Goal: Task Accomplishment & Management: Manage account settings

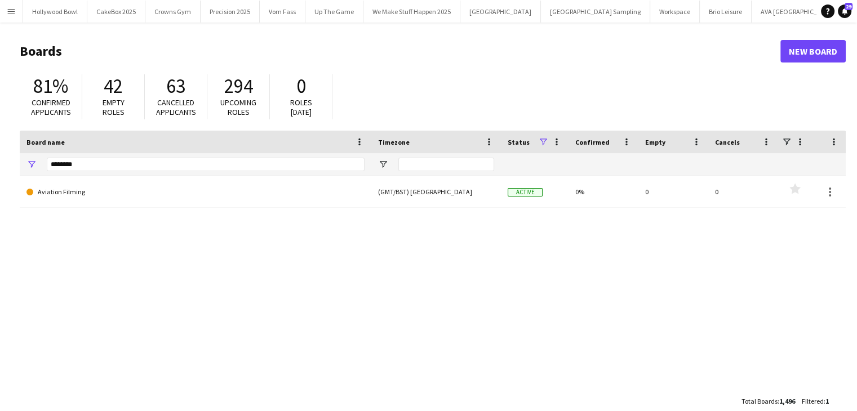
click at [12, 20] on button "Menu" at bounding box center [11, 11] width 23 height 23
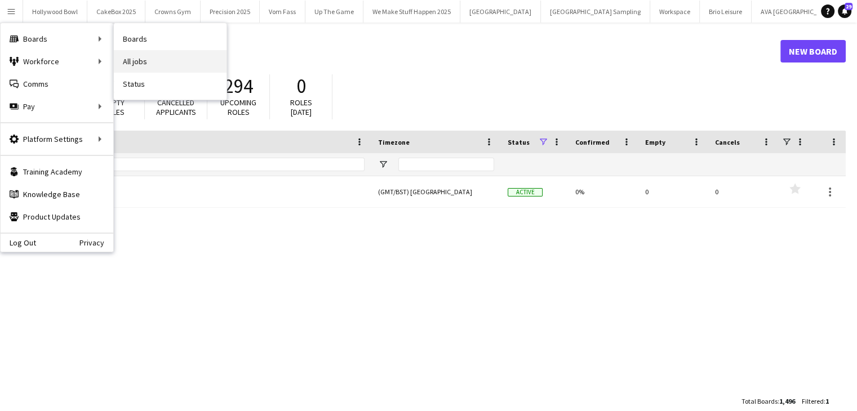
click at [174, 63] on link "All jobs" at bounding box center [170, 61] width 113 height 23
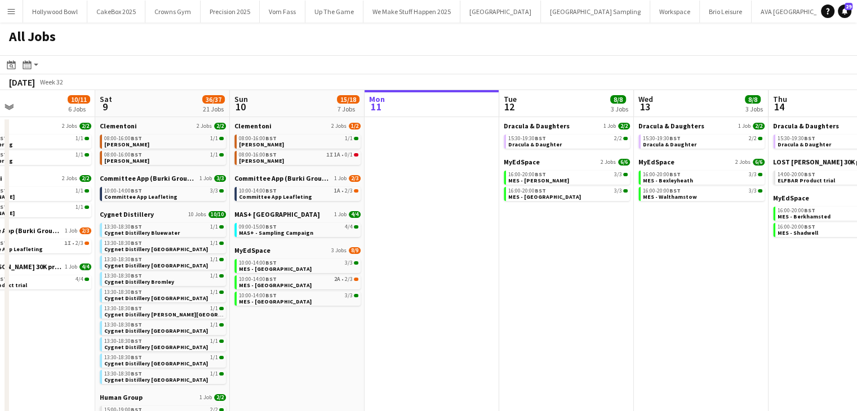
scroll to position [0, 309]
click at [520, 164] on span "MyEdSpace" at bounding box center [522, 162] width 36 height 8
click at [247, 127] on span "Clementoni" at bounding box center [252, 126] width 37 height 8
click at [494, 230] on app-date-cell at bounding box center [432, 390] width 135 height 546
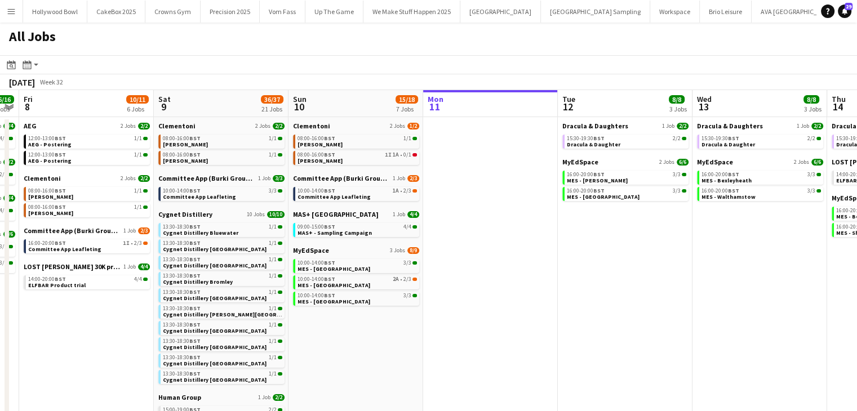
drag, startPoint x: 494, startPoint y: 230, endPoint x: 564, endPoint y: 118, distance: 132.2
click at [564, 118] on app-calendar-viewport "Wed 6 17/18 5 Jobs Thu 7 16/16 5 Jobs Fri 8 10/11 6 Jobs Sat 9 36/37 21 Jobs Su…" at bounding box center [428, 376] width 857 height 573
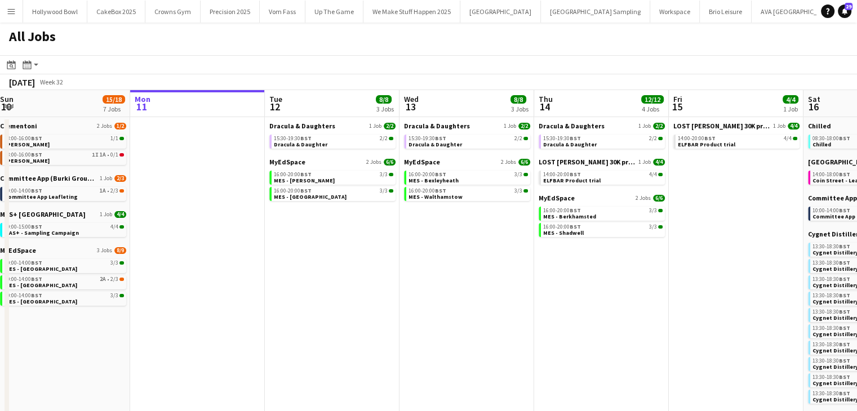
scroll to position [0, 275]
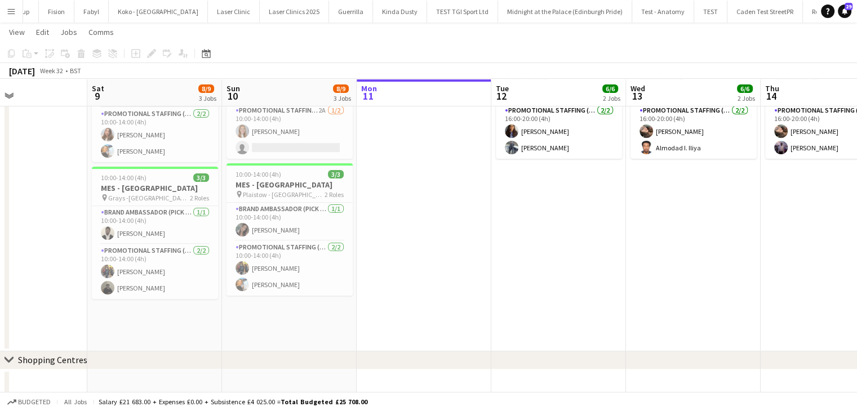
scroll to position [293, 0]
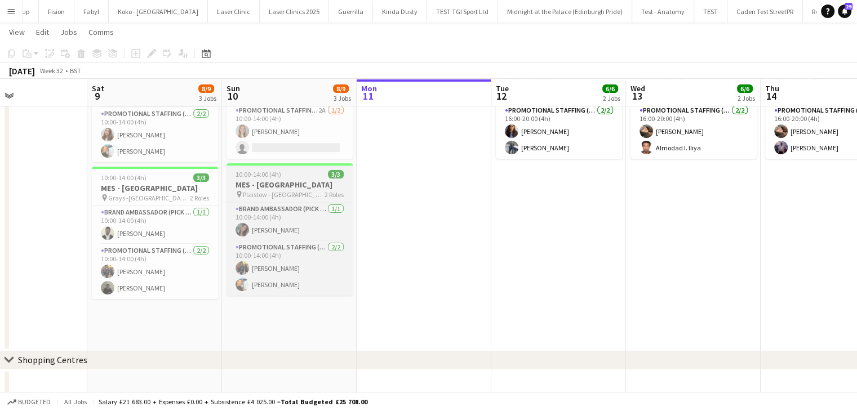
click at [277, 188] on h3 "MES - Plaistow High Street" at bounding box center [290, 185] width 126 height 10
click at [152, 54] on icon at bounding box center [151, 54] width 6 height 6
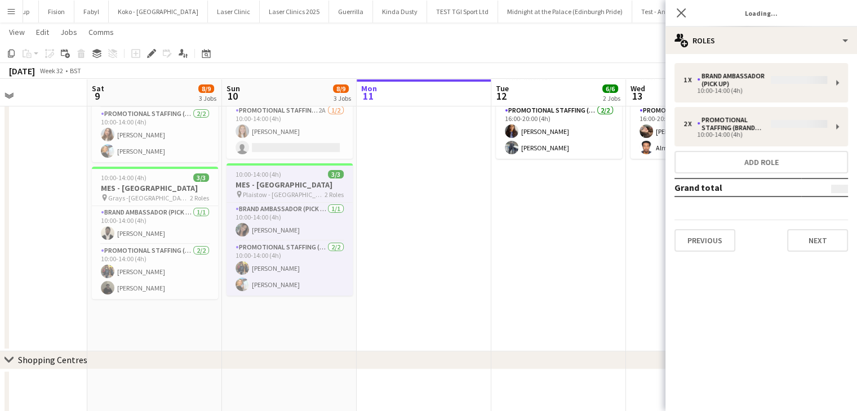
click at [771, 55] on div "1 x Brand Ambassador (Pick up) 10:00-14:00 (4h) 2 x Promotional Staffing (Brand…" at bounding box center [762, 157] width 192 height 207
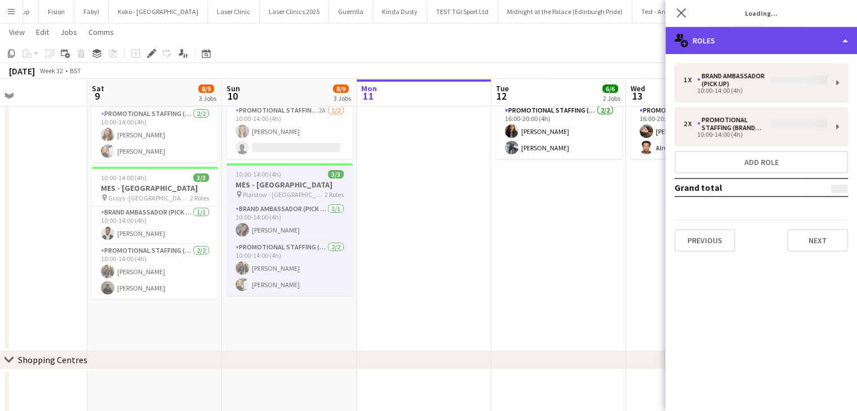
click at [771, 50] on div "multiple-users-add Roles" at bounding box center [762, 40] width 192 height 27
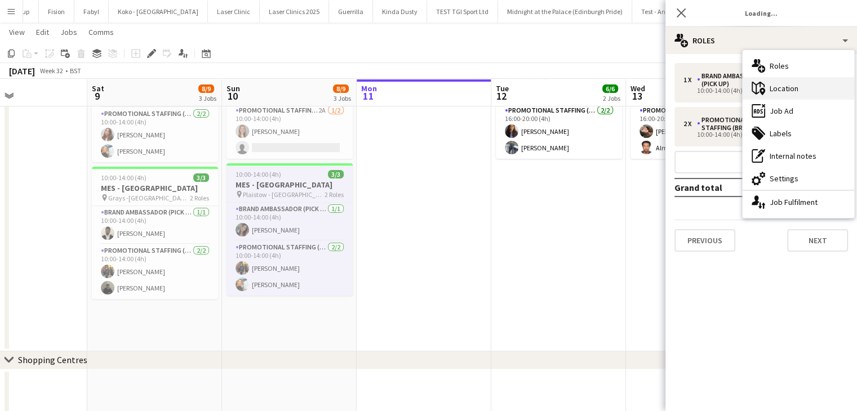
click at [789, 88] on div "maps-pin-1 Location" at bounding box center [799, 88] width 112 height 23
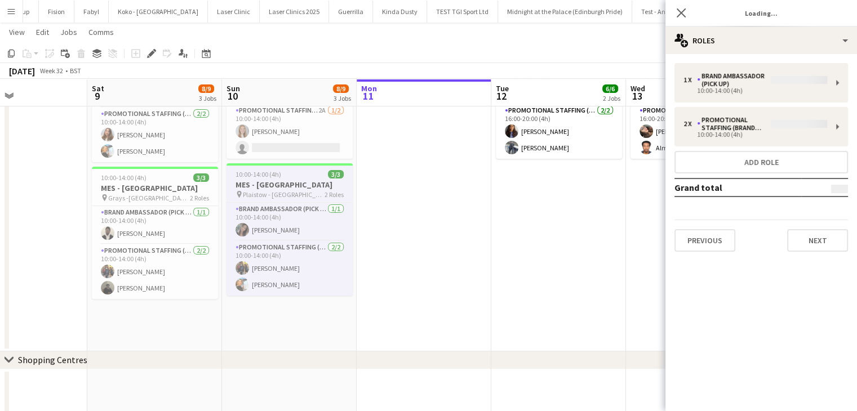
click at [411, 235] on app-date-cell at bounding box center [424, 118] width 135 height 467
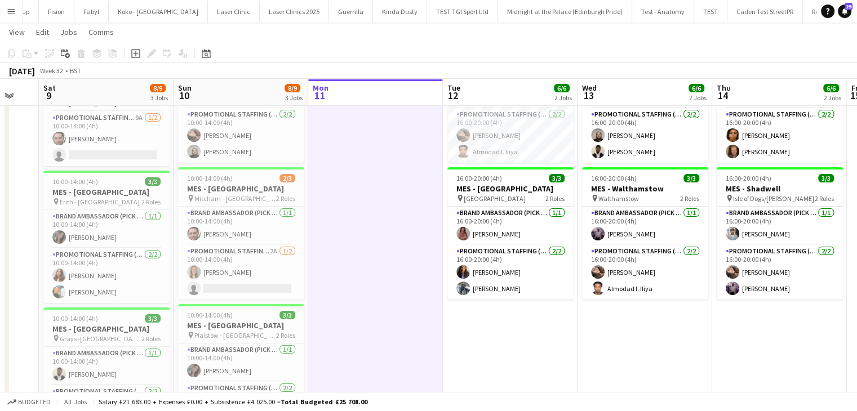
scroll to position [0, 401]
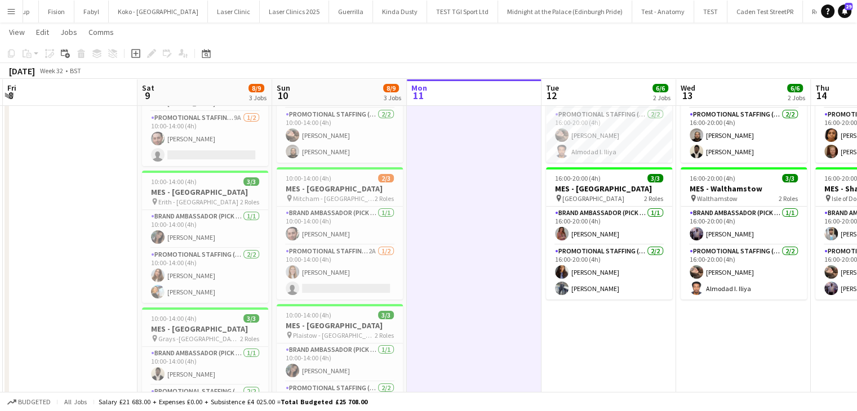
click at [499, 176] on app-date-cell at bounding box center [474, 259] width 135 height 467
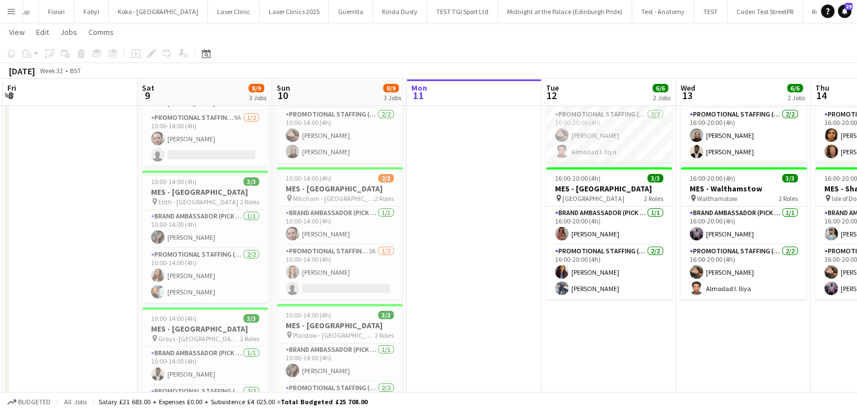
click at [499, 176] on app-date-cell at bounding box center [474, 259] width 135 height 467
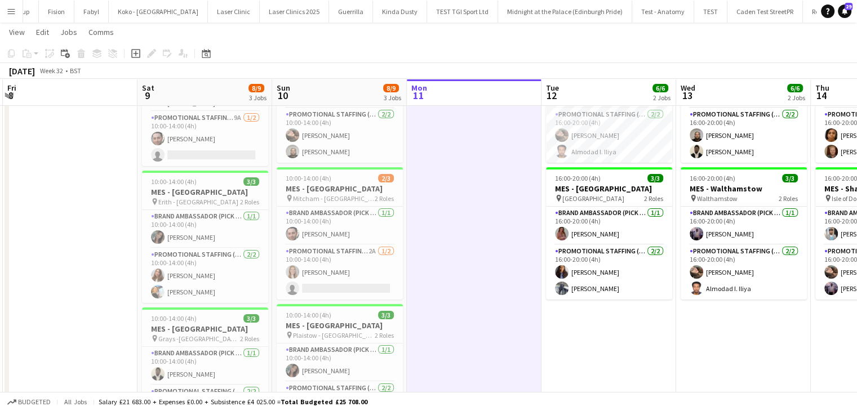
click at [499, 176] on app-date-cell at bounding box center [474, 259] width 135 height 467
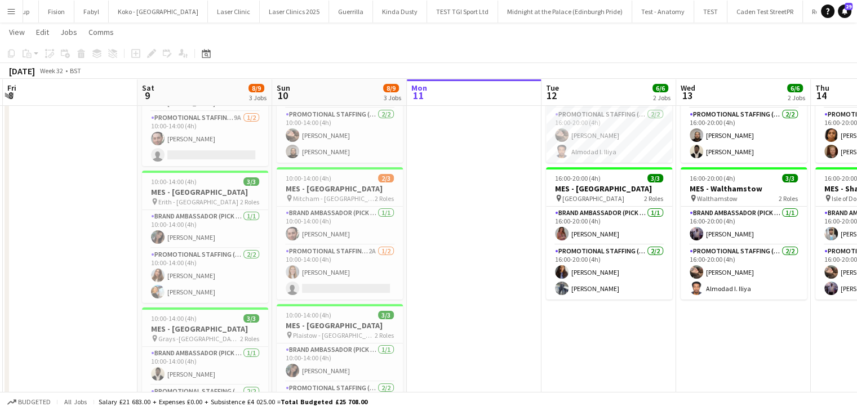
click at [499, 176] on app-date-cell at bounding box center [474, 259] width 135 height 467
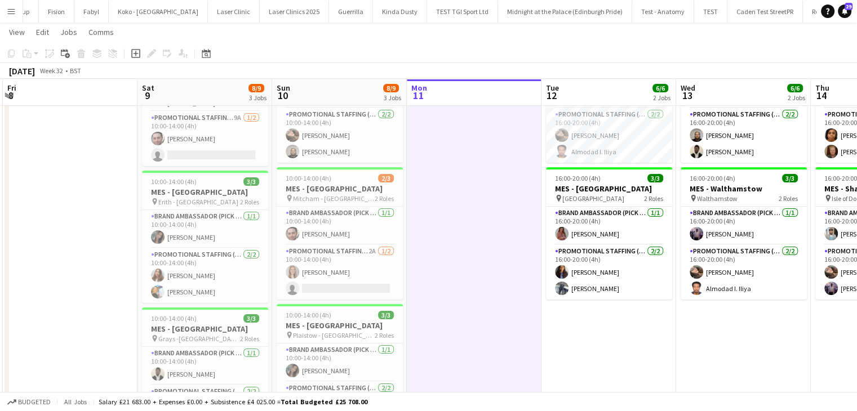
click at [498, 178] on app-date-cell at bounding box center [474, 259] width 135 height 467
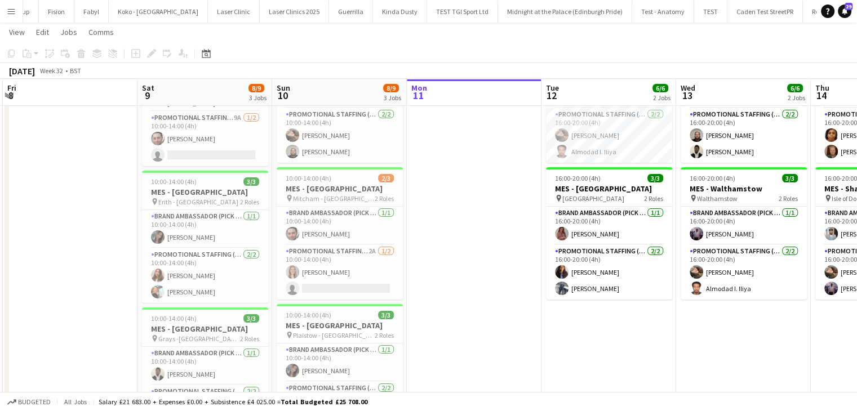
click at [498, 178] on app-date-cell at bounding box center [474, 259] width 135 height 467
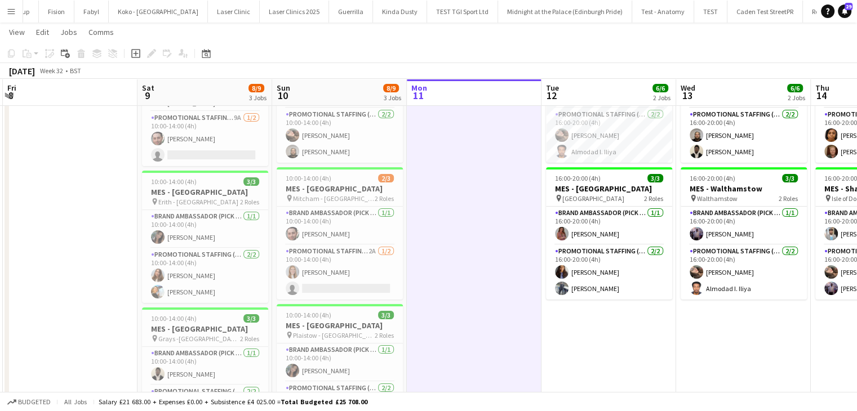
click at [481, 249] on app-date-cell at bounding box center [474, 259] width 135 height 467
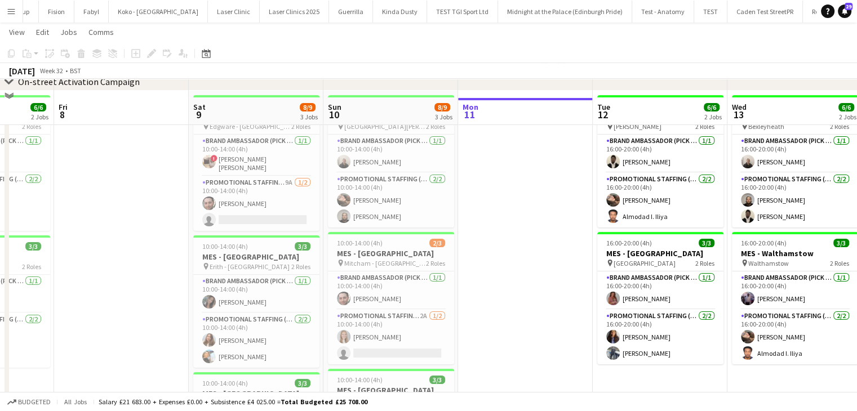
scroll to position [79, 0]
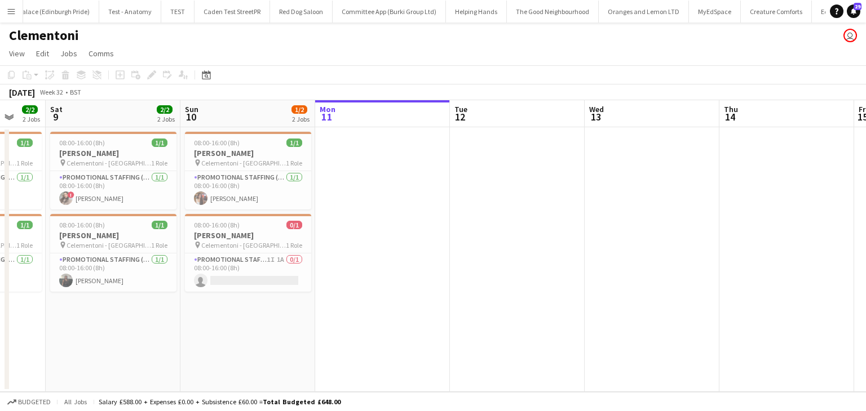
scroll to position [0, 359]
